Goal: Task Accomplishment & Management: Manage account settings

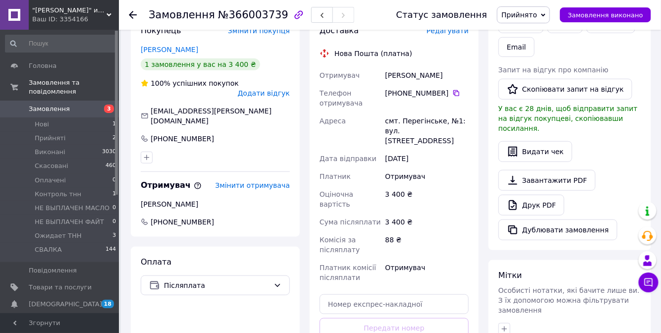
scroll to position [225, 0]
click at [54, 108] on link "Замовлення 3" at bounding box center [61, 109] width 122 height 17
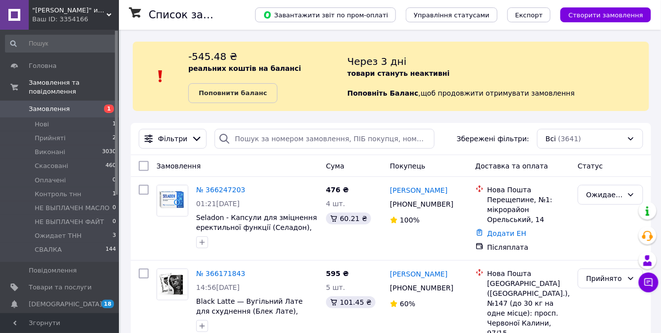
scroll to position [83, 0]
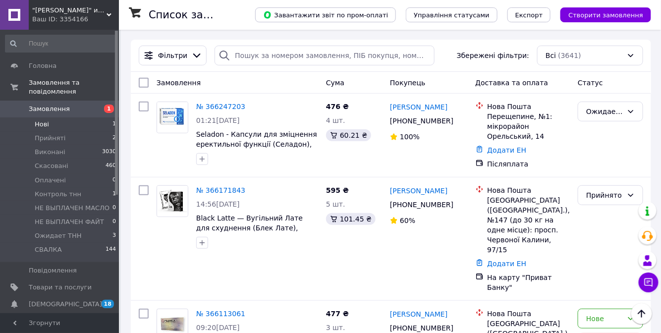
click at [91, 118] on li "Нові 1" at bounding box center [61, 124] width 122 height 14
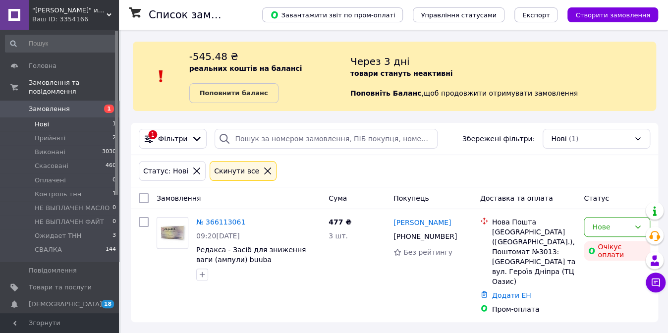
click at [70, 101] on link "Замовлення 1" at bounding box center [61, 109] width 122 height 17
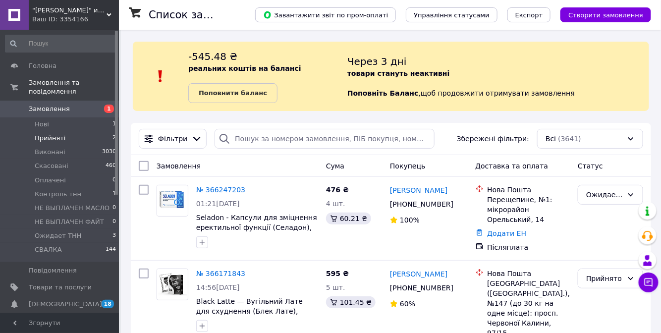
click at [83, 131] on li "Прийняті 2" at bounding box center [61, 138] width 122 height 14
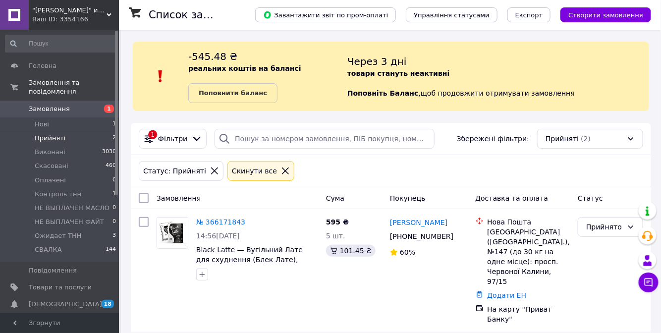
scroll to position [62, 0]
